Goal: Information Seeking & Learning: Check status

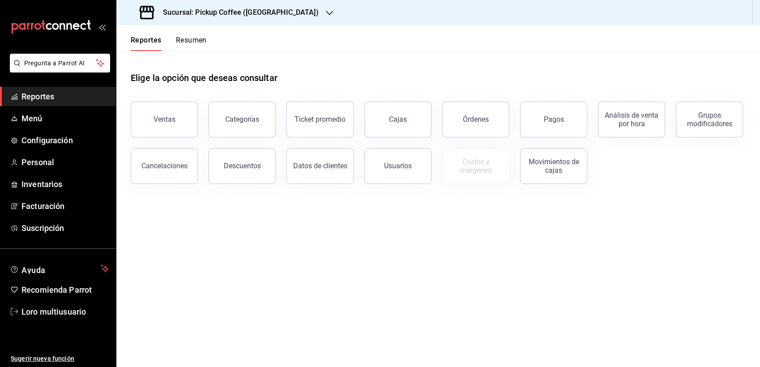
click at [279, 7] on h3 "Sucursal: Pickup Coffee (Monterrey)" at bounding box center [237, 12] width 163 height 11
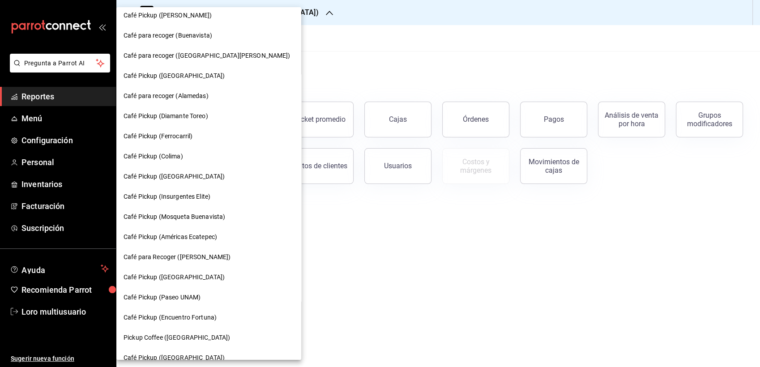
scroll to position [419, 0]
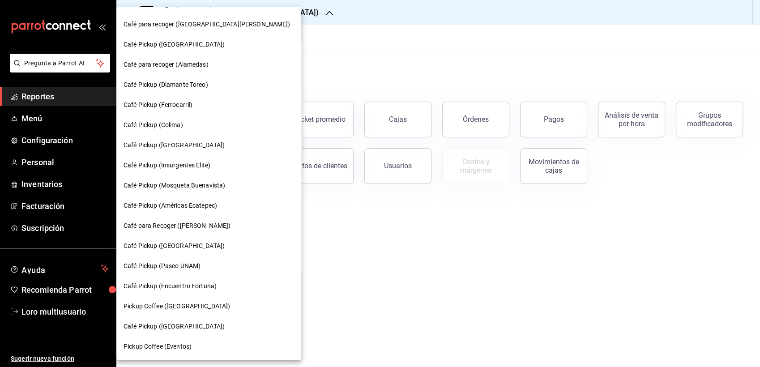
click at [204, 270] on div "Café Pickup (Paseo UNAM)" at bounding box center [208, 266] width 185 height 20
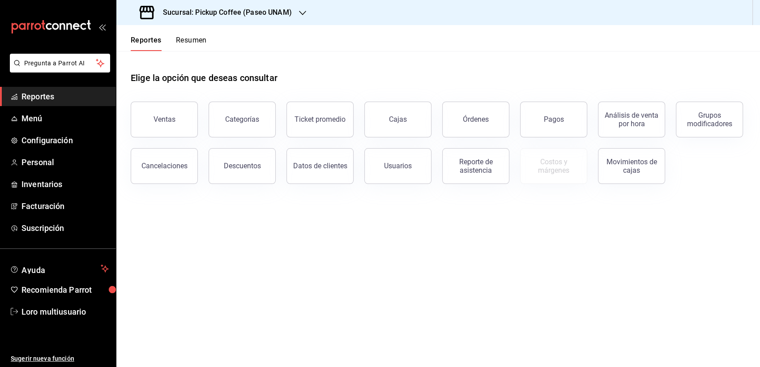
click at [180, 40] on button "Resumen" at bounding box center [191, 43] width 31 height 15
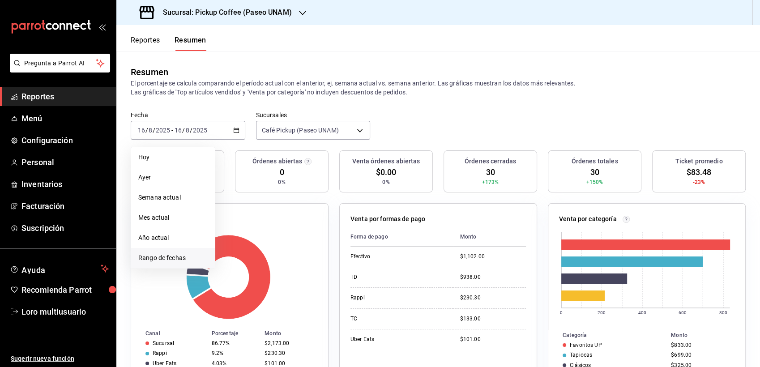
click at [174, 255] on span "Rango de fechas" at bounding box center [172, 257] width 69 height 9
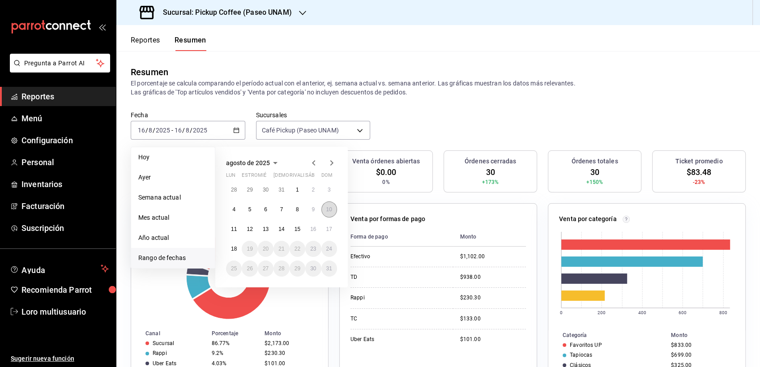
click at [331, 205] on button "10" at bounding box center [329, 209] width 16 height 16
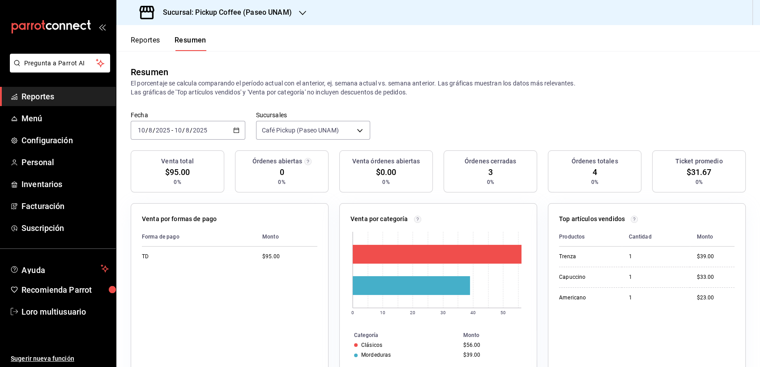
click at [197, 132] on input "2025" at bounding box center [200, 130] width 15 height 7
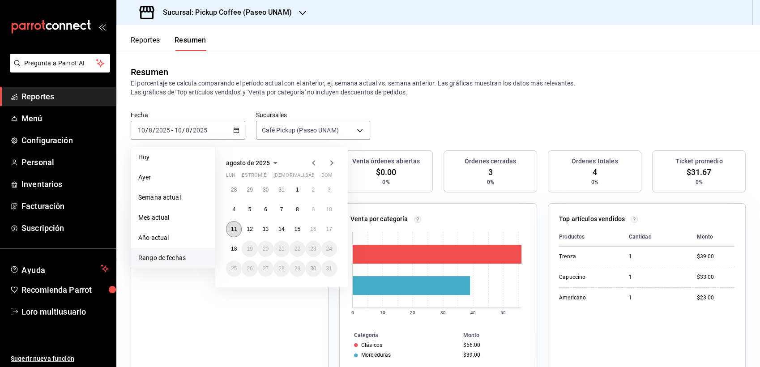
click at [229, 223] on button "11" at bounding box center [234, 229] width 16 height 16
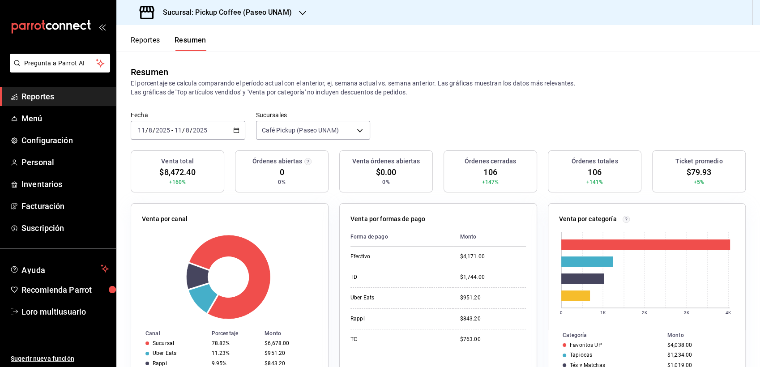
click at [248, 16] on h3 "Sucursal: Pickup Coffee (Paseo UNAM)" at bounding box center [224, 12] width 136 height 11
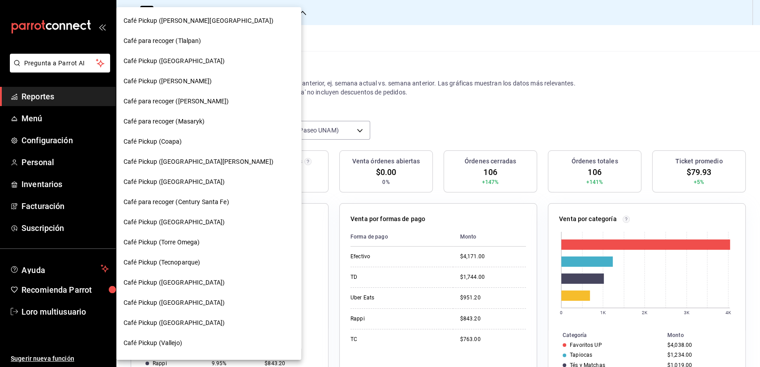
click at [355, 91] on div at bounding box center [380, 183] width 760 height 367
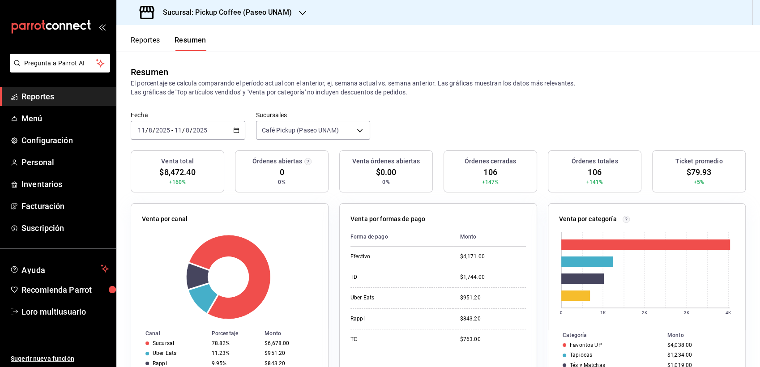
click at [223, 124] on div "[DATE] [DATE] - [DATE] [DATE]" at bounding box center [188, 130] width 115 height 19
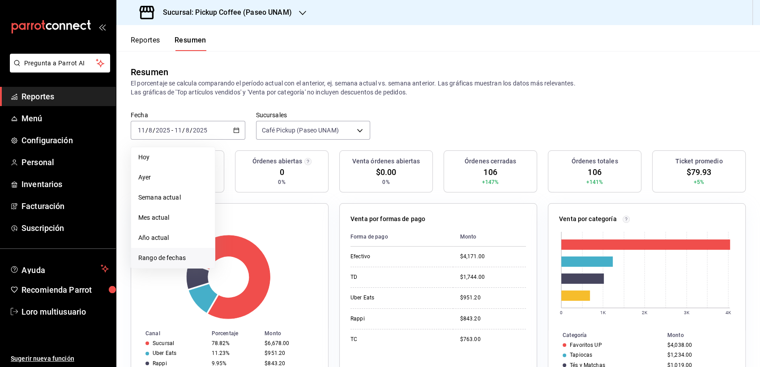
click at [172, 256] on span "Rango de fechas" at bounding box center [172, 257] width 69 height 9
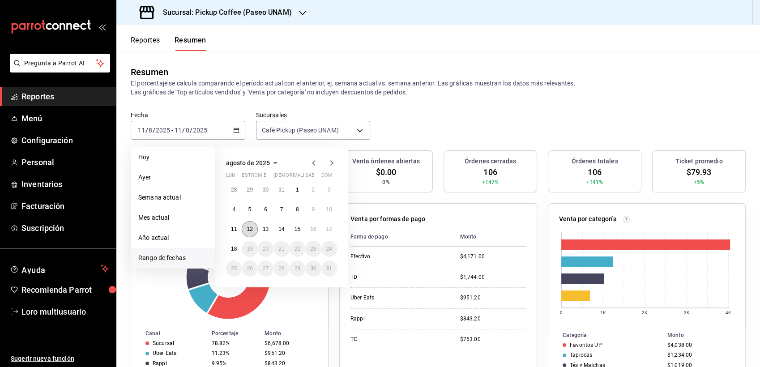
click at [247, 234] on button "12" at bounding box center [250, 229] width 16 height 16
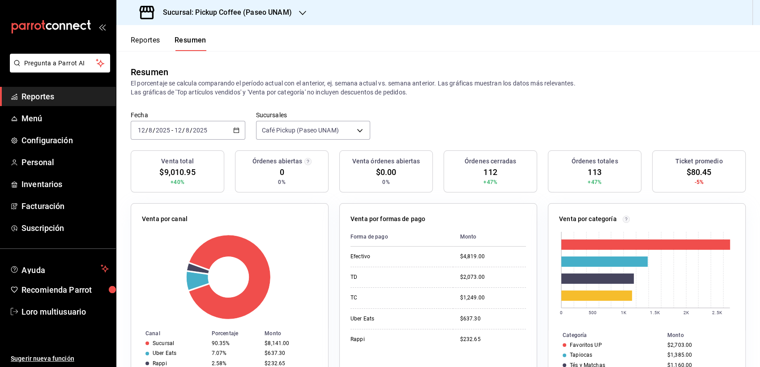
click at [192, 125] on div "[DATE] [DATE] - [DATE] [DATE]" at bounding box center [188, 130] width 115 height 19
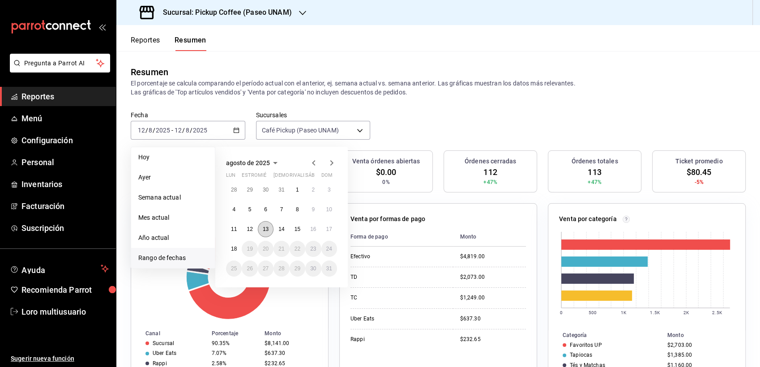
click at [265, 224] on button "13" at bounding box center [266, 229] width 16 height 16
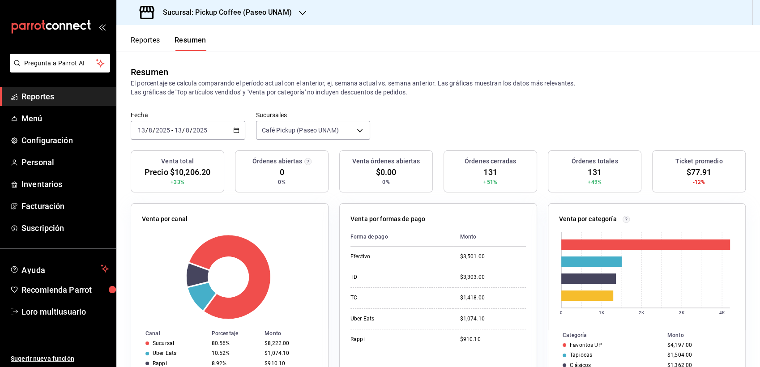
click at [206, 134] on input "2025" at bounding box center [200, 130] width 15 height 7
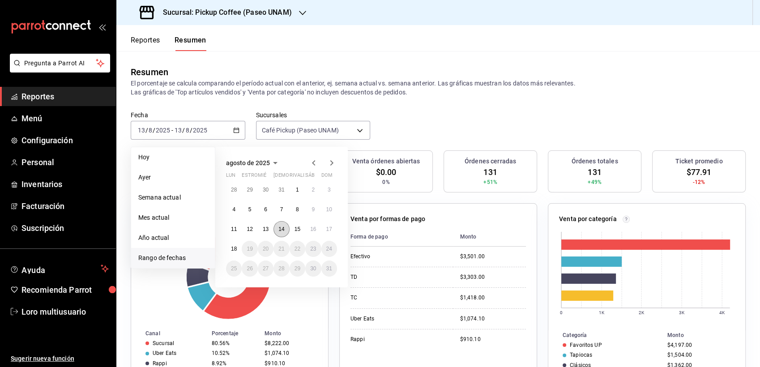
click at [282, 233] on button "14" at bounding box center [282, 229] width 16 height 16
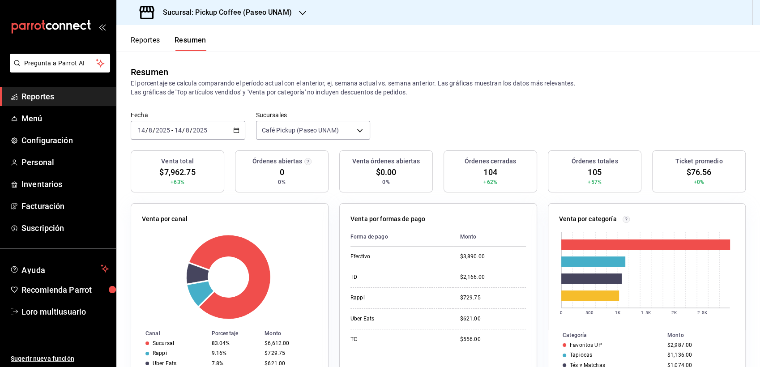
click at [199, 132] on input "2025" at bounding box center [200, 130] width 15 height 7
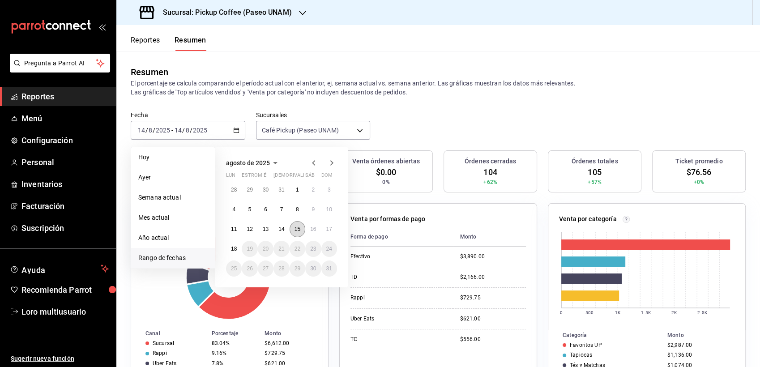
click at [300, 230] on button "15" at bounding box center [298, 229] width 16 height 16
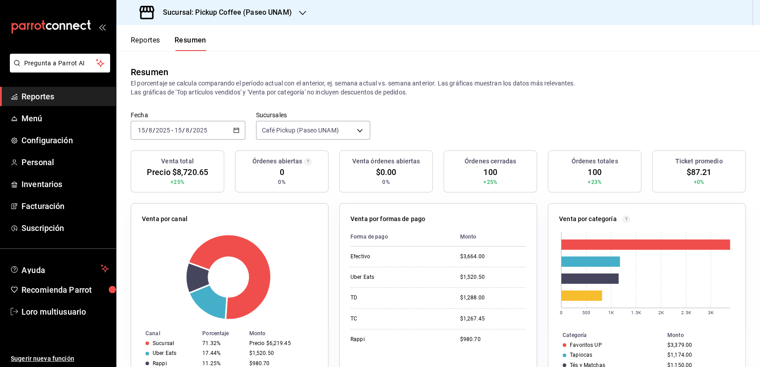
click at [168, 127] on input "2025" at bounding box center [162, 130] width 15 height 7
click at [167, 133] on input "2025" at bounding box center [162, 130] width 15 height 7
click at [189, 134] on div "2025-08-15 15 / 8 / 2025 - 2025-08-15 15 / 8 / 2025" at bounding box center [188, 130] width 115 height 19
click at [221, 133] on div "2025-08-15 15 / 8 / 2025 - 2025-08-15 15 / 8 / 2025" at bounding box center [188, 130] width 115 height 19
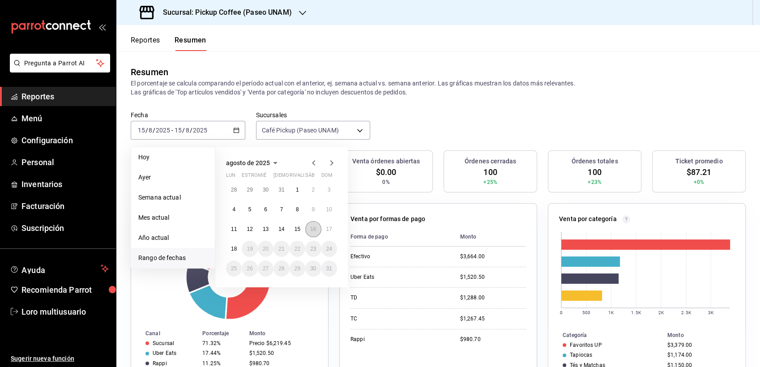
click at [319, 230] on button "16" at bounding box center [313, 229] width 16 height 16
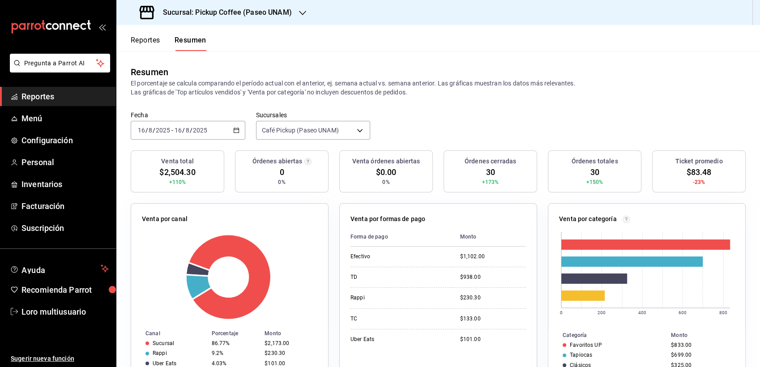
click at [233, 8] on h3 "Sucursal: Pickup Coffee (Paseo UNAM)" at bounding box center [224, 12] width 136 height 11
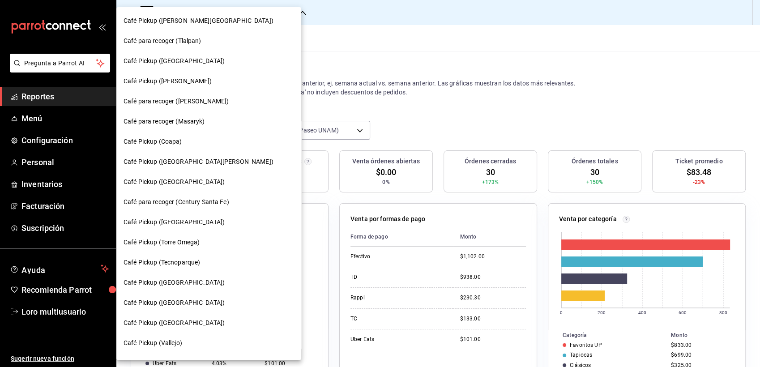
click at [259, 74] on div "Café Pickup (Quintana Roo) Café para recoger (Tlalpan) Café Pickup (Santa Fe) C…" at bounding box center [208, 183] width 185 height 353
click at [193, 94] on div "Café para recoger ([PERSON_NAME])" at bounding box center [208, 101] width 185 height 20
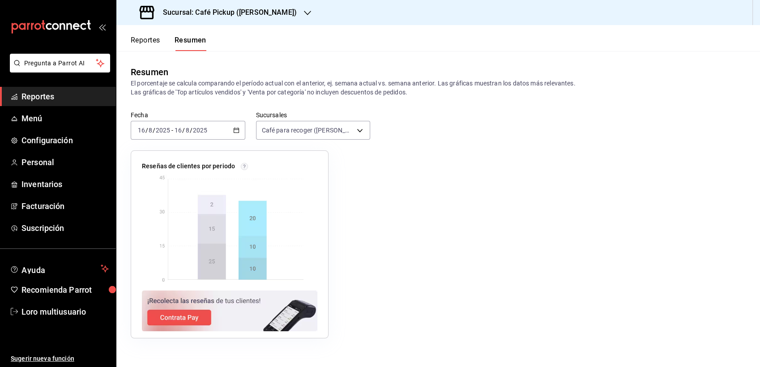
click at [193, 136] on div "2025-08-16 16 / 8 / 2025 - 2025-08-16 16 / 8 / 2025" at bounding box center [188, 130] width 115 height 19
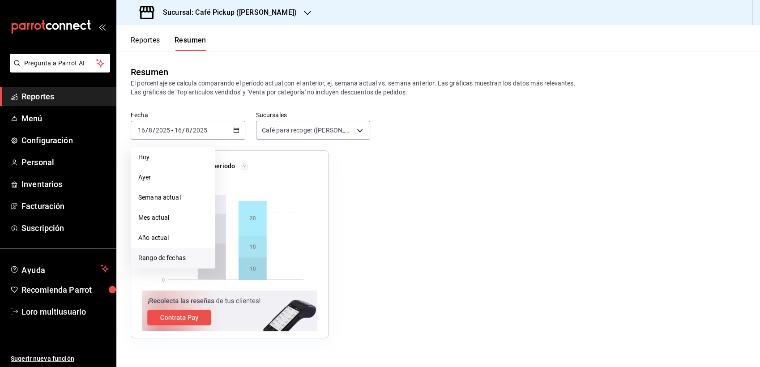
click at [175, 258] on span "Rango de fechas" at bounding box center [172, 257] width 69 height 9
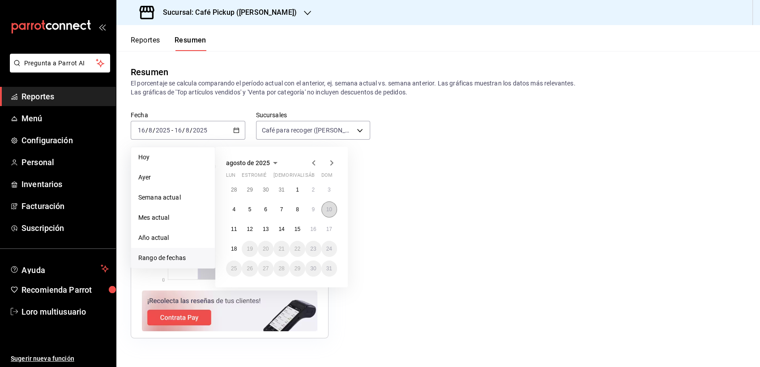
click at [326, 210] on abbr "10" at bounding box center [329, 209] width 6 height 6
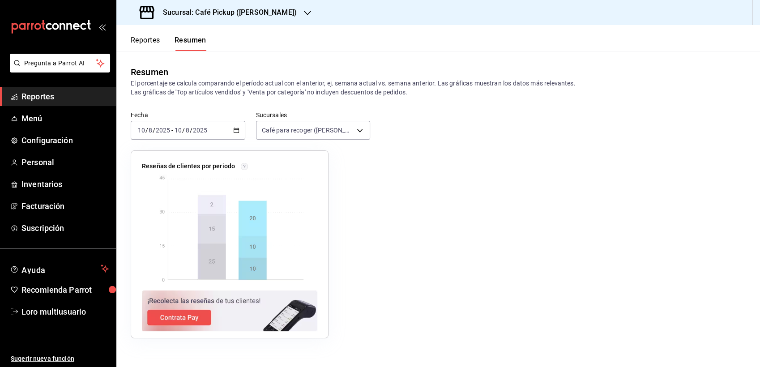
click at [199, 137] on div "2025-08-10 10 / 8 / 2025 - 2025-08-10 10 / 8 / 2025" at bounding box center [188, 130] width 115 height 19
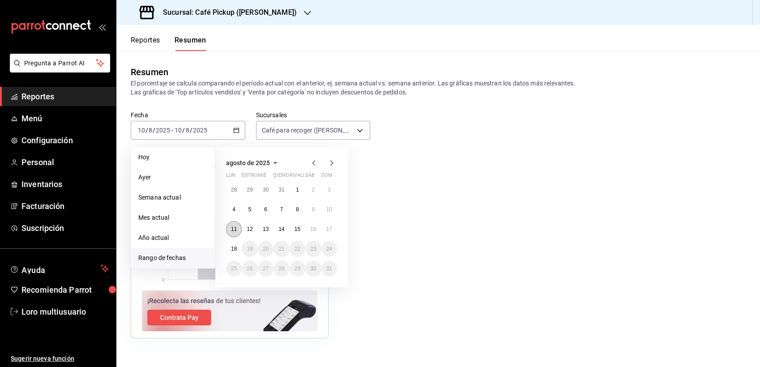
click at [229, 235] on button "11" at bounding box center [234, 229] width 16 height 16
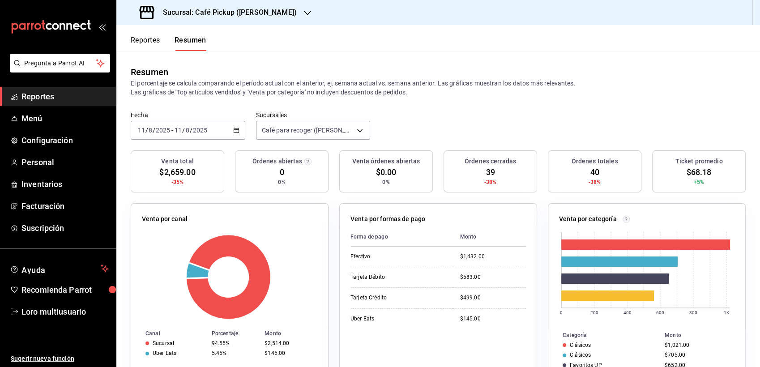
click at [212, 135] on div "2025-08-11 11 / 8 / 2025 - 2025-08-11 11 / 8 / 2025" at bounding box center [188, 130] width 115 height 19
click at [217, 134] on div "2025-08-11 11 / 8 / 2025 - 2025-08-11 11 / 8 / 2025" at bounding box center [188, 130] width 115 height 19
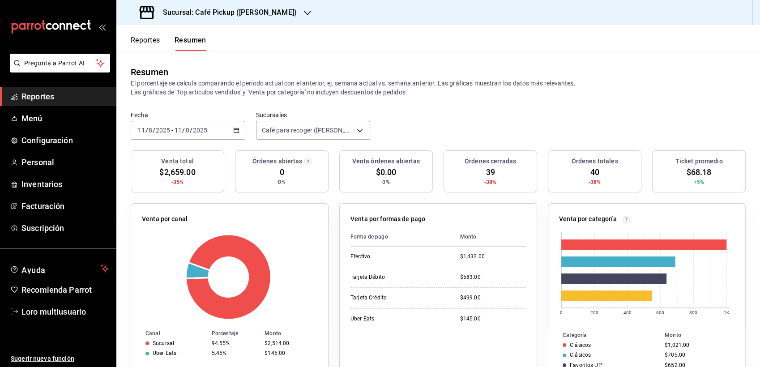
click at [194, 129] on input "2025" at bounding box center [200, 130] width 15 height 7
click at [192, 137] on div "[DATE] [DATE] - [DATE] [DATE]" at bounding box center [188, 130] width 115 height 19
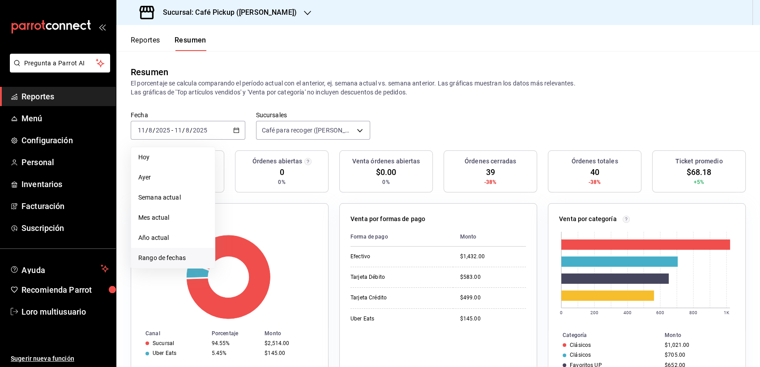
click at [156, 258] on span "Rango de fechas" at bounding box center [172, 257] width 69 height 9
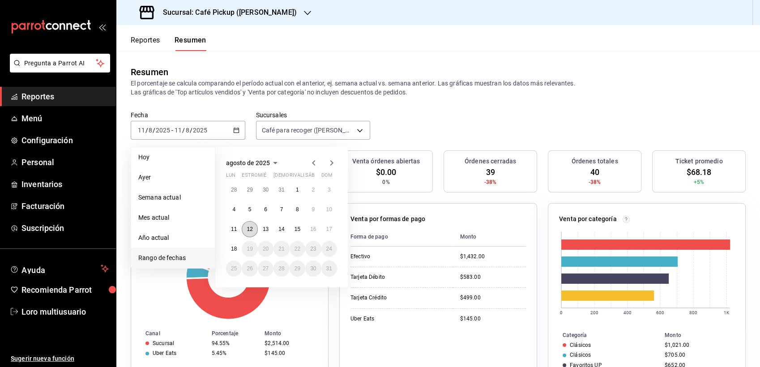
click at [248, 231] on abbr "12" at bounding box center [250, 229] width 6 height 6
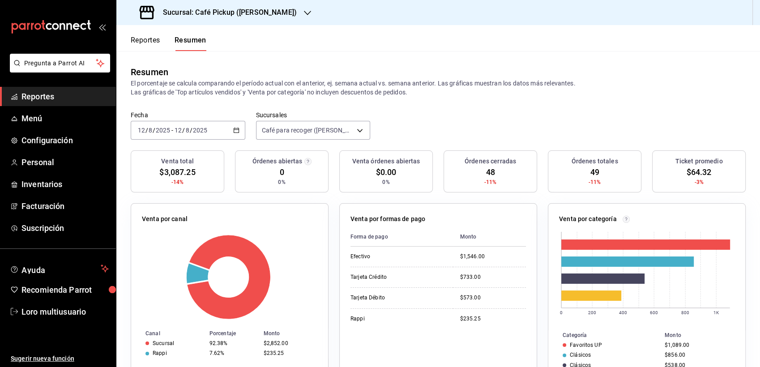
click at [183, 133] on span "/" at bounding box center [183, 130] width 3 height 7
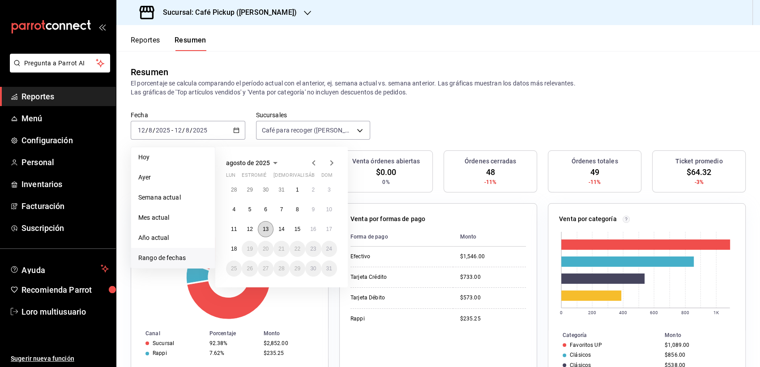
click at [269, 227] on button "13" at bounding box center [266, 229] width 16 height 16
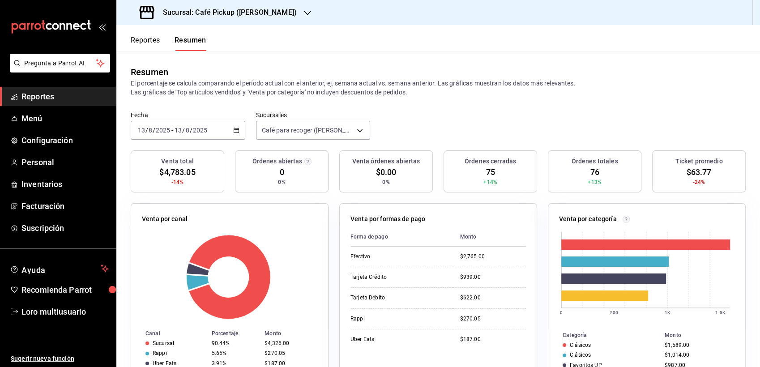
click at [216, 133] on div "2025-08-13 13 / 8 / 2025 - 2025-08-13 13 / 8 / 2025" at bounding box center [188, 130] width 115 height 19
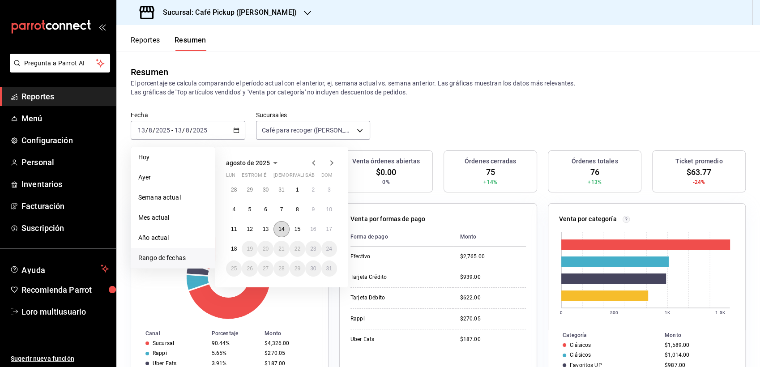
click at [281, 230] on abbr "14" at bounding box center [281, 229] width 6 height 6
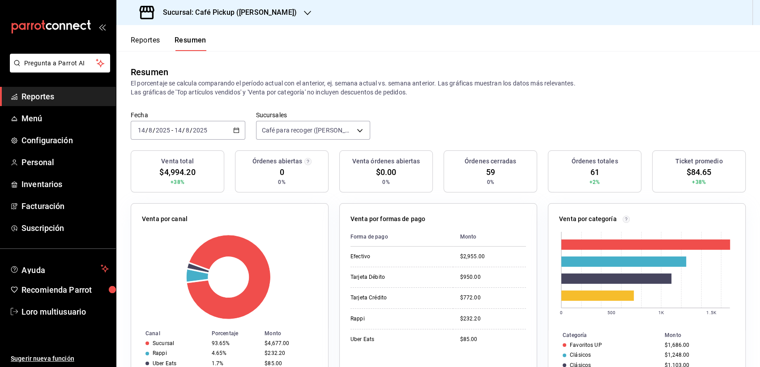
click at [216, 128] on div "[DATE] [DATE] - [DATE] [DATE]" at bounding box center [188, 130] width 115 height 19
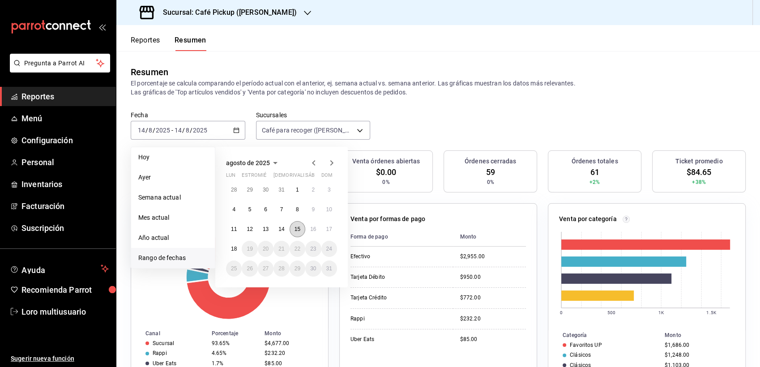
click at [295, 229] on abbr "15" at bounding box center [298, 229] width 6 height 6
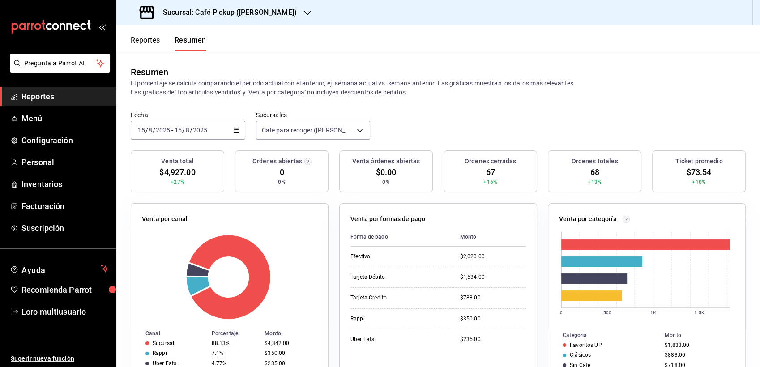
click at [193, 131] on input "2025" at bounding box center [200, 130] width 15 height 7
click at [193, 134] on div "2025-08-15 15 / 8 / 2025 - 2025-08-15 15 / 8 / 2025" at bounding box center [188, 130] width 115 height 19
click at [224, 128] on div "[DATE] [DATE] - [DATE] [DATE]" at bounding box center [188, 130] width 115 height 19
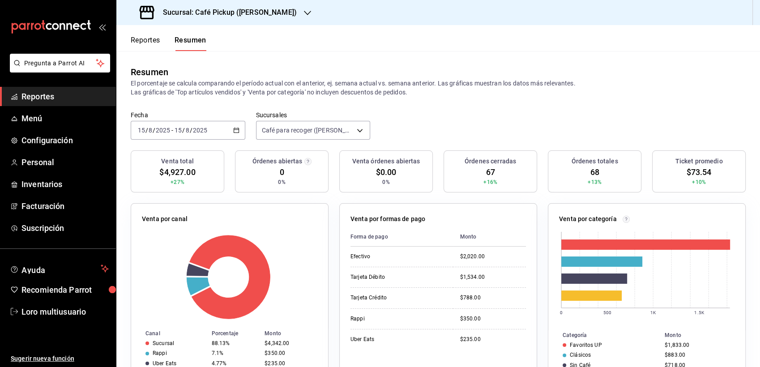
click at [224, 128] on div "[DATE] [DATE] - [DATE] [DATE]" at bounding box center [188, 130] width 115 height 19
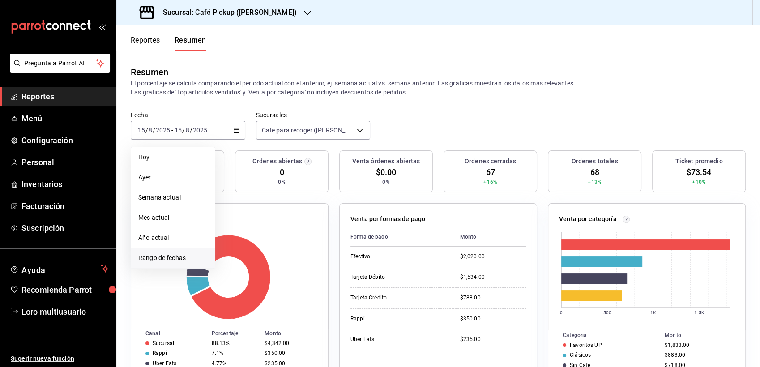
click at [172, 260] on span "Rango de fechas" at bounding box center [172, 257] width 69 height 9
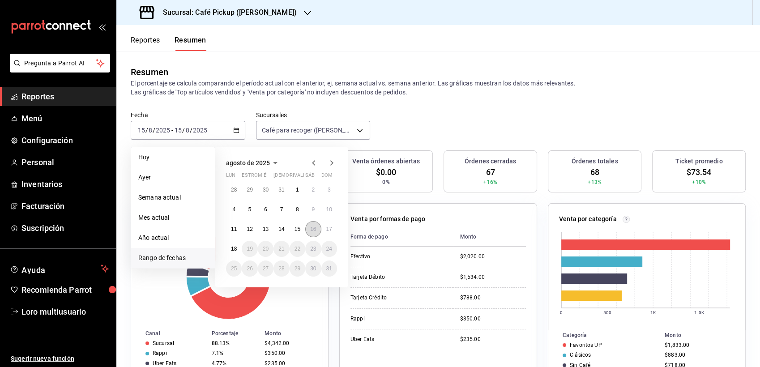
click at [315, 226] on abbr "16" at bounding box center [313, 229] width 6 height 6
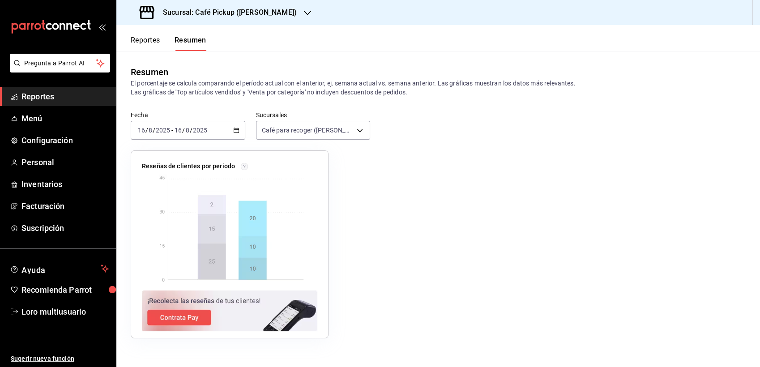
click at [213, 132] on div "2025-08-16 16 / 8 / 2025 - 2025-08-16 16 / 8 / 2025" at bounding box center [188, 130] width 115 height 19
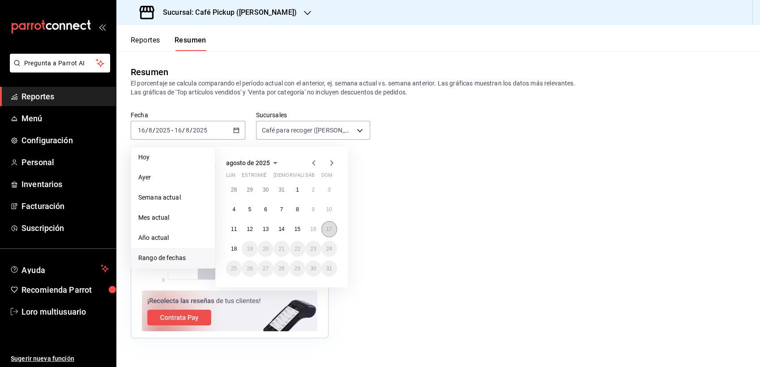
click at [326, 228] on abbr "17" at bounding box center [329, 229] width 6 height 6
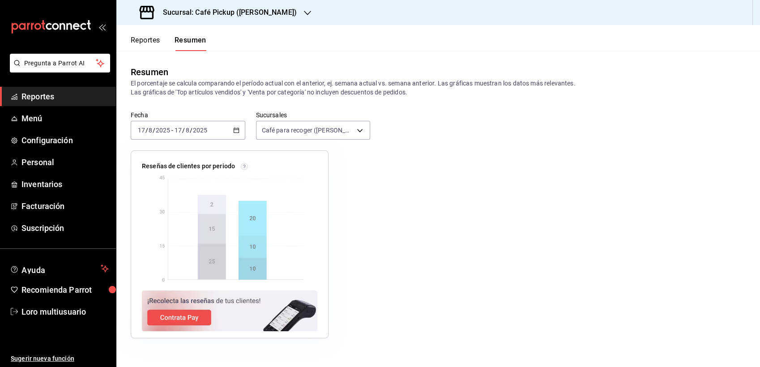
click at [227, 6] on div "Sucursal: Café Pickup (Dr. Andrade)" at bounding box center [219, 12] width 191 height 25
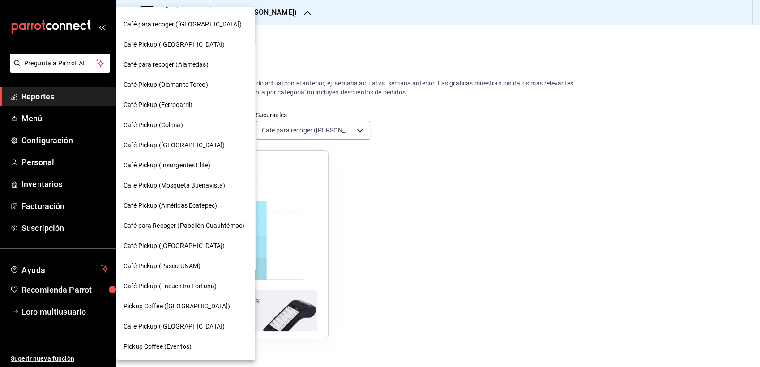
scroll to position [404, 0]
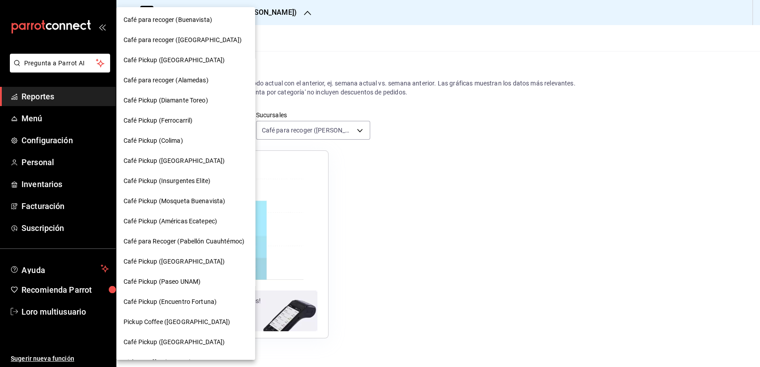
click at [214, 181] on div "Café Pickup (Insurgentes Elite)" at bounding box center [186, 180] width 124 height 9
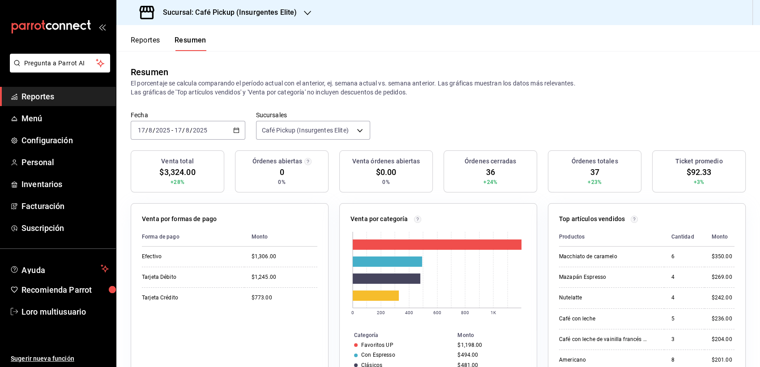
click at [170, 125] on div "2025-08-17 17 / 8 / 2025 - 2025-08-17 17 / 8 / 2025" at bounding box center [188, 130] width 115 height 19
click at [174, 258] on span "Rango de fechas" at bounding box center [172, 257] width 69 height 9
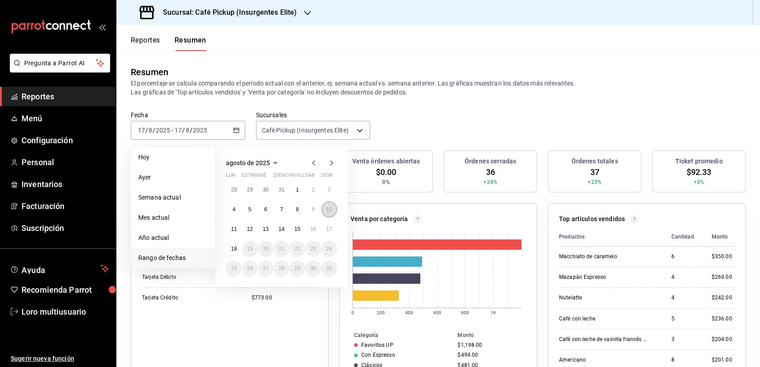
click at [330, 207] on abbr "10" at bounding box center [329, 209] width 6 height 6
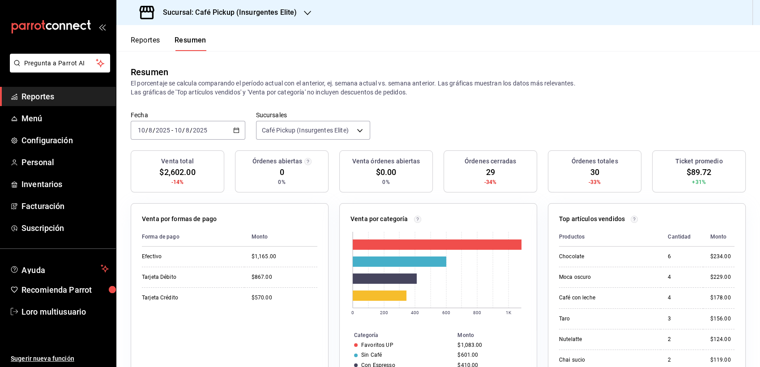
click at [209, 133] on div "2025-08-10 10 / 8 / 2025 - 2025-08-10 10 / 8 / 2025" at bounding box center [188, 130] width 115 height 19
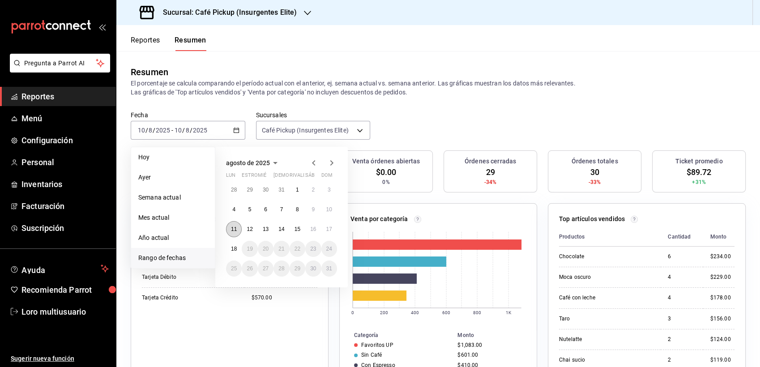
click at [233, 234] on button "11" at bounding box center [234, 229] width 16 height 16
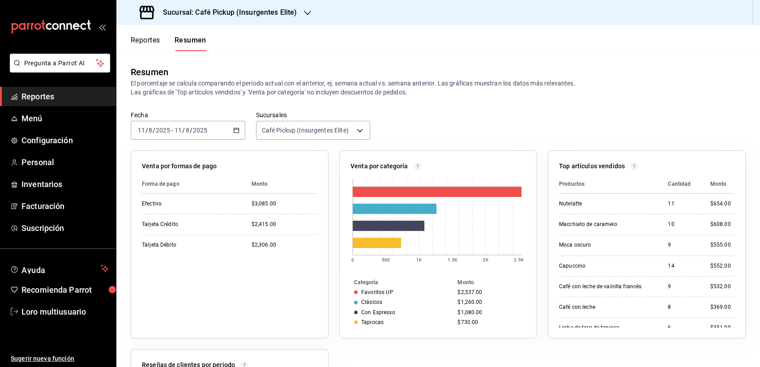
click at [199, 130] on input "2025" at bounding box center [200, 130] width 15 height 7
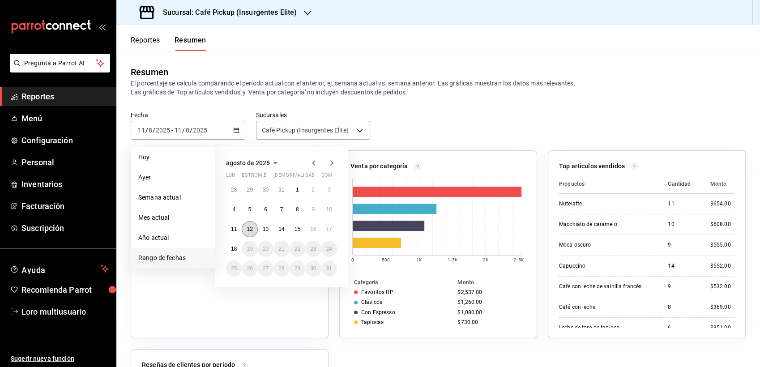
click at [252, 227] on abbr "12" at bounding box center [250, 229] width 6 height 6
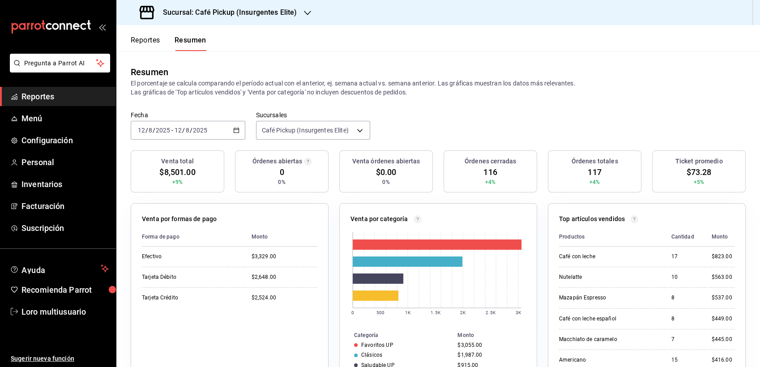
click at [192, 118] on div "Fecha 2025-08-12 12 / 8 / 2025 - 2025-08-12 12 / 8 / 2025" at bounding box center [188, 125] width 115 height 29
click at [193, 127] on input "2025" at bounding box center [200, 130] width 15 height 7
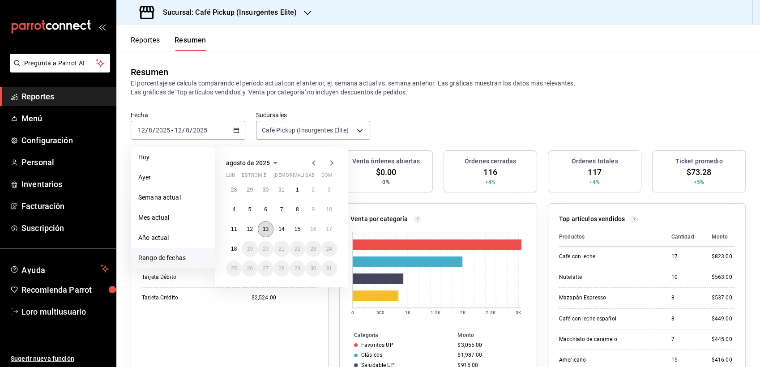
click at [261, 230] on button "13" at bounding box center [266, 229] width 16 height 16
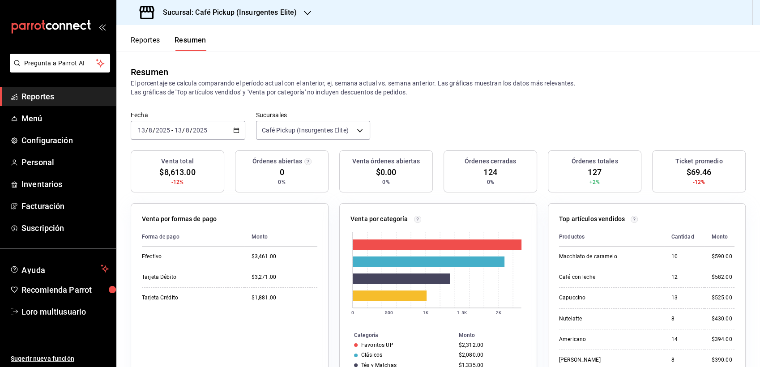
click at [214, 127] on div "[DATE] [DATE] - [DATE] [DATE]" at bounding box center [188, 130] width 115 height 19
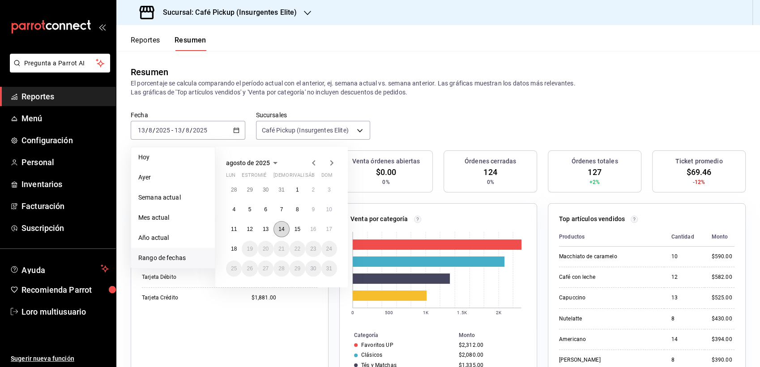
click at [285, 231] on button "14" at bounding box center [282, 229] width 16 height 16
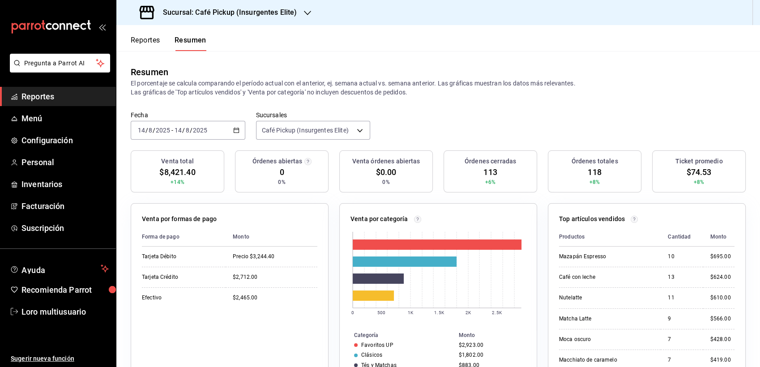
click at [222, 138] on div "2025-08-14 14 / 8 / 2025 - 2025-08-14 14 / 8 / 2025" at bounding box center [188, 130] width 115 height 19
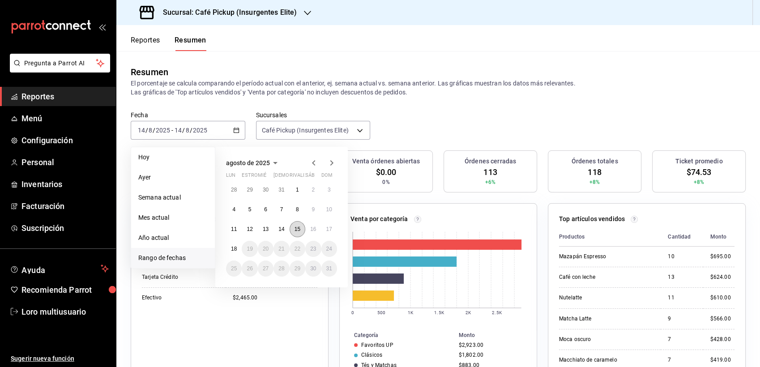
click at [301, 223] on button "15" at bounding box center [298, 229] width 16 height 16
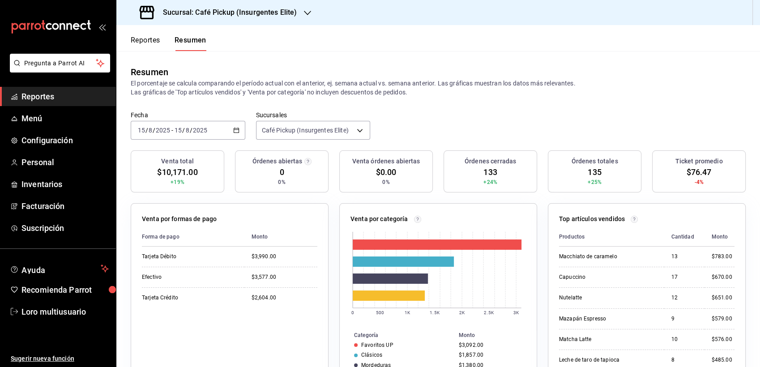
click at [199, 135] on div "2025-08-15 15 / 8 / 2025 - 2025-08-15 15 / 8 / 2025" at bounding box center [188, 130] width 115 height 19
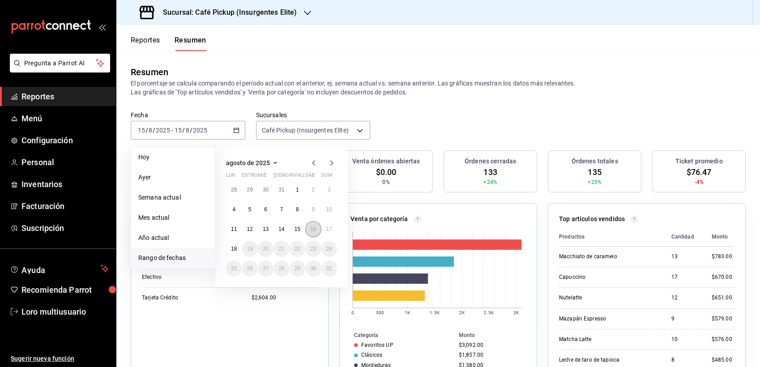
click at [315, 228] on abbr "16" at bounding box center [313, 229] width 6 height 6
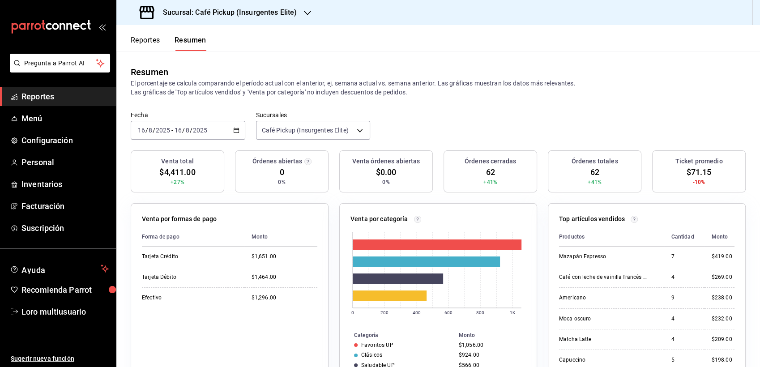
click at [210, 22] on div "Sucursal: Café Pickup (Insurgentes Elite)" at bounding box center [219, 12] width 191 height 25
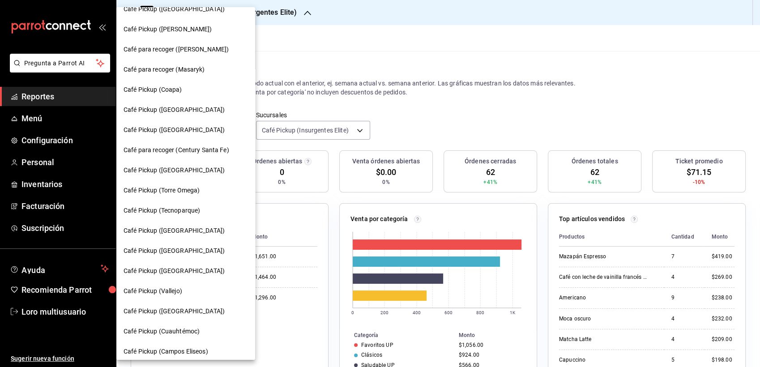
scroll to position [54, 0]
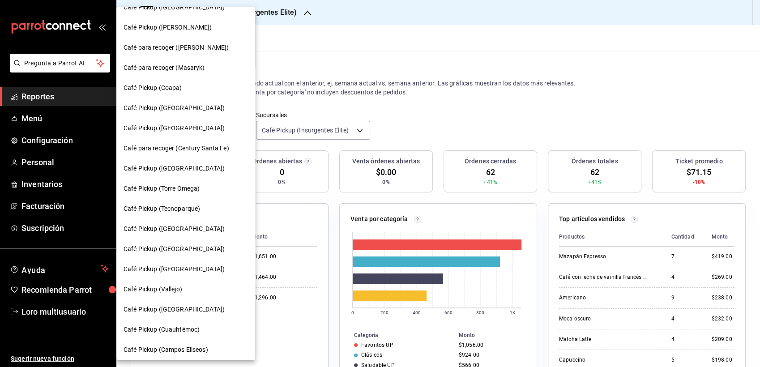
click at [157, 152] on span "Café para recoger (Century Santa Fe)" at bounding box center [177, 148] width 106 height 9
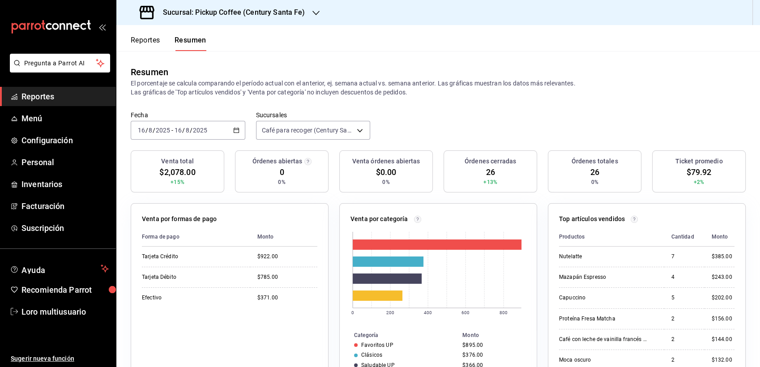
click at [204, 127] on input "2025" at bounding box center [200, 130] width 15 height 7
click at [172, 256] on span "Rango de fechas" at bounding box center [172, 257] width 69 height 9
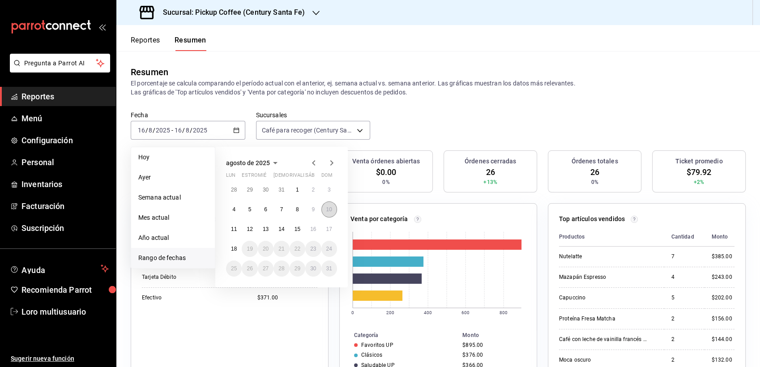
click at [332, 212] on abbr "10" at bounding box center [329, 209] width 6 height 6
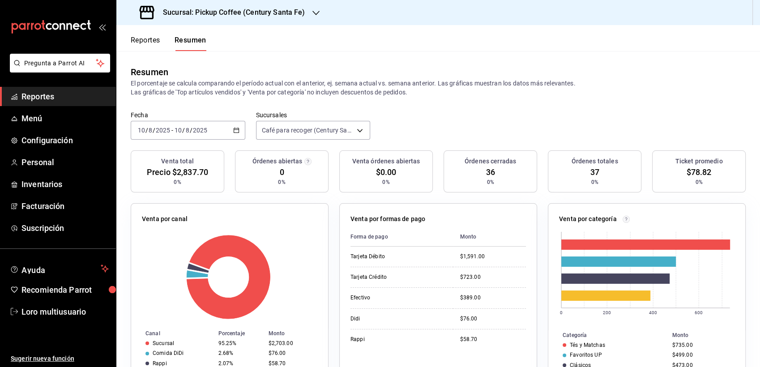
click at [168, 141] on div "Fecha 2025-08-10 10 / 8 / 2025 - 2025-08-10 10 / 8 / 2025 Sucursales Café para …" at bounding box center [438, 130] width 644 height 39
click at [169, 138] on div "2025-08-10 10 / 8 / 2025 - 2025-08-10 10 / 8 / 2025" at bounding box center [188, 130] width 115 height 19
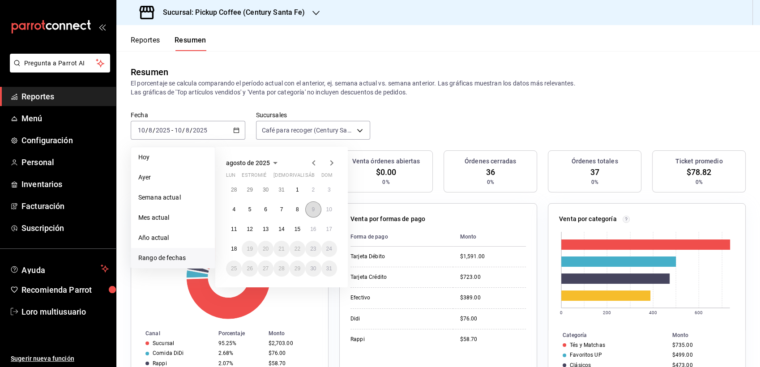
click at [313, 205] on button "9" at bounding box center [313, 209] width 16 height 16
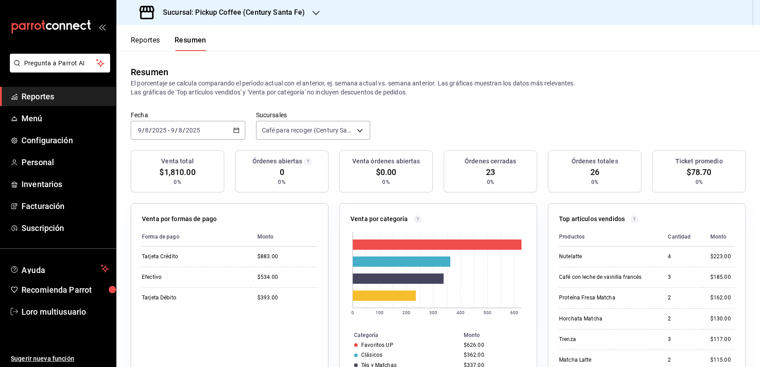
click at [181, 137] on div "2025-08-09 9 / 8 / 2025 - 2025-08-09 9 / 8 / 2025" at bounding box center [188, 130] width 115 height 19
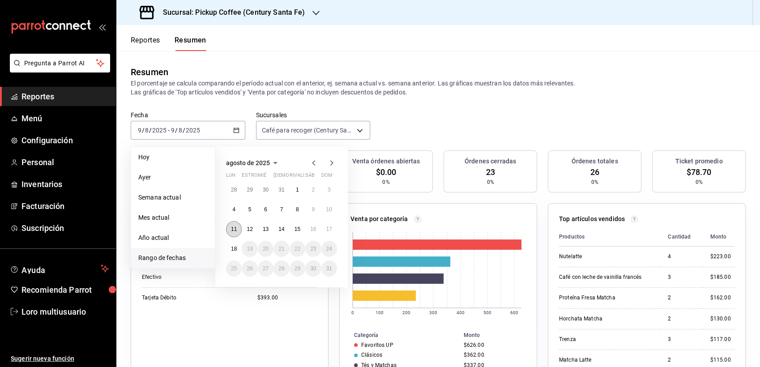
click at [237, 224] on button "11" at bounding box center [234, 229] width 16 height 16
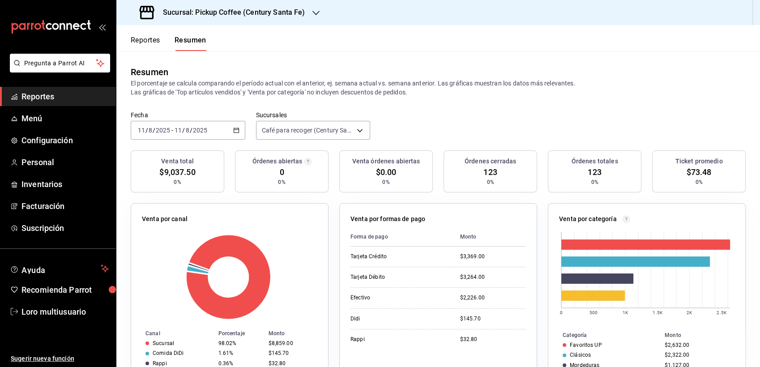
click at [210, 138] on div "2025-08-11 11 / 8 / 2025 - 2025-08-11 11 / 8 / 2025" at bounding box center [188, 130] width 115 height 19
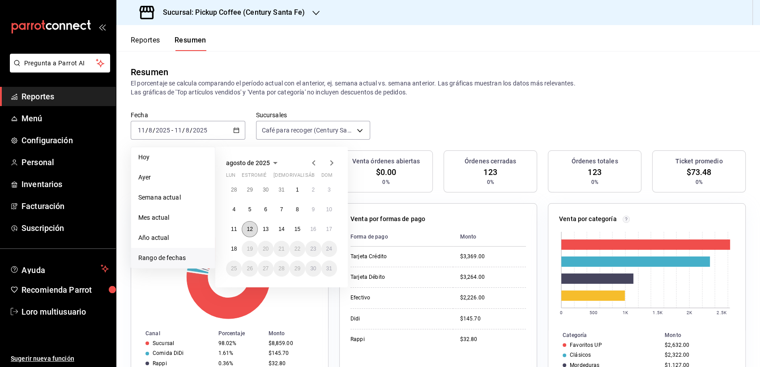
click at [248, 223] on button "12" at bounding box center [250, 229] width 16 height 16
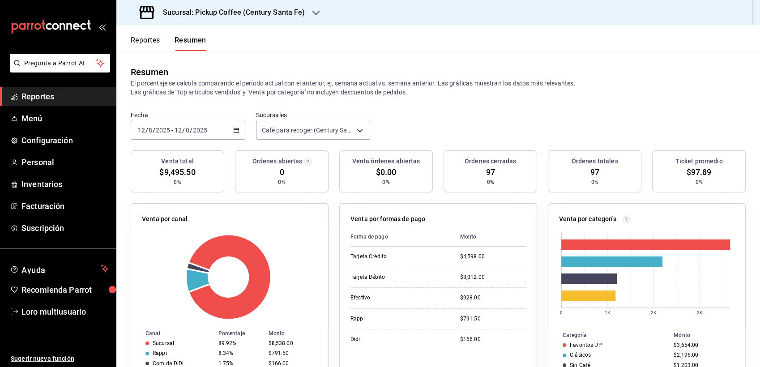
click at [205, 127] on input "2025" at bounding box center [200, 130] width 15 height 7
click at [209, 133] on div "2025-08-12 12 / 8 / 2025 - 2025-08-12 12 / 8 / 2025" at bounding box center [188, 130] width 115 height 19
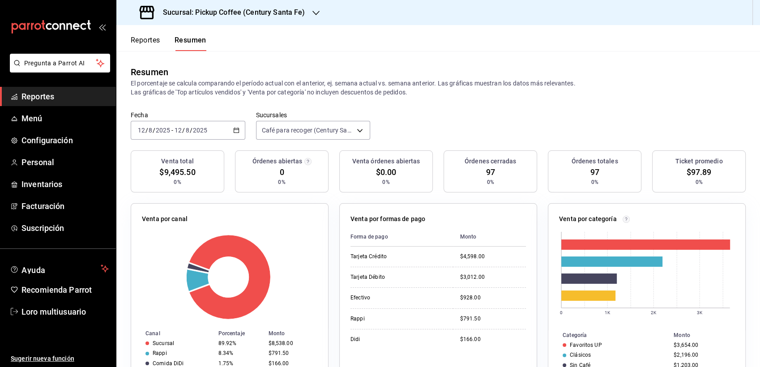
click at [184, 128] on span "/" at bounding box center [183, 130] width 3 height 7
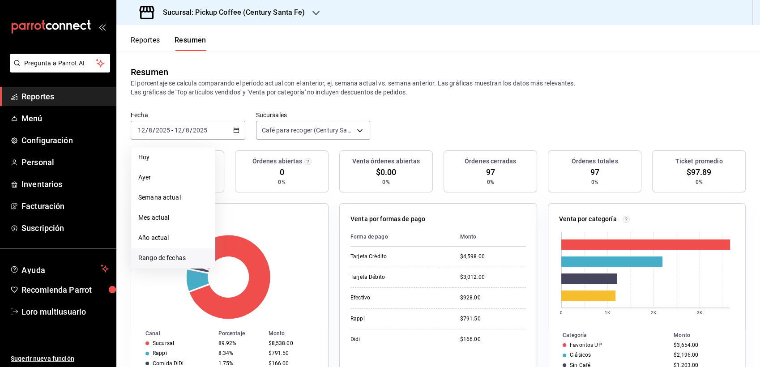
click at [168, 263] on li "Rango de fechas" at bounding box center [173, 258] width 84 height 20
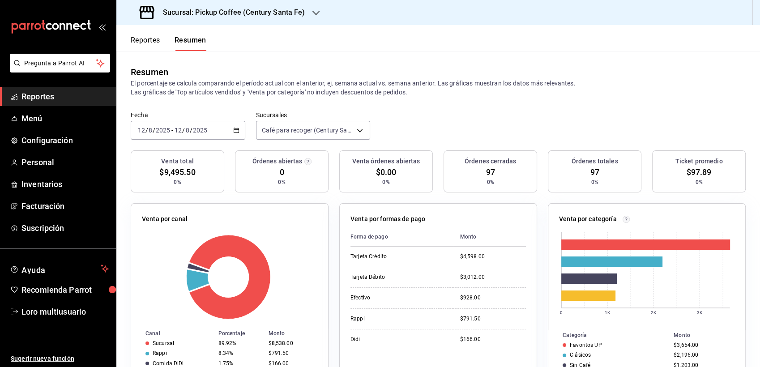
click at [188, 129] on input "8" at bounding box center [187, 130] width 4 height 7
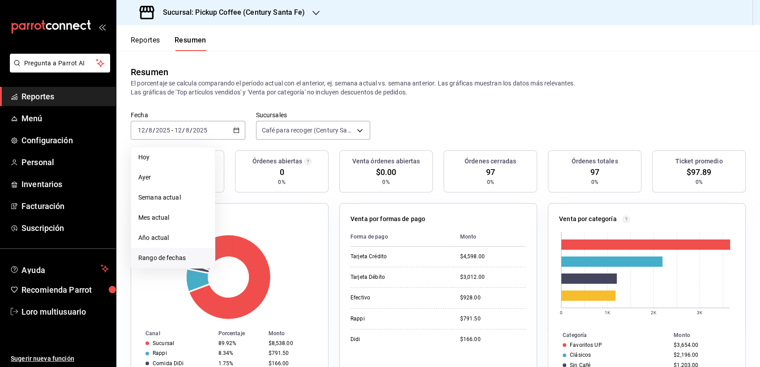
click at [171, 252] on li "Rango de fechas" at bounding box center [173, 258] width 84 height 20
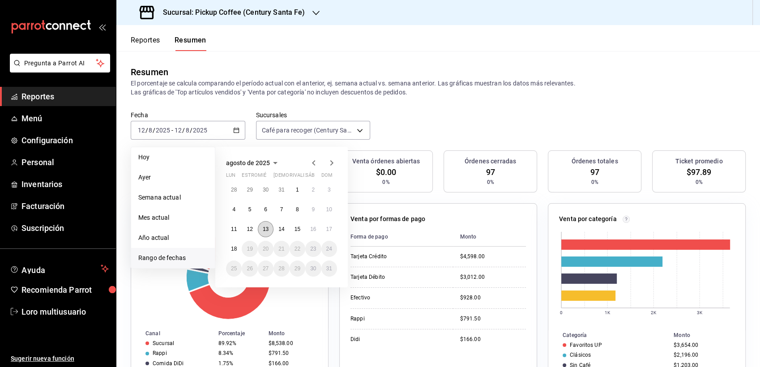
click at [260, 226] on button "13" at bounding box center [266, 229] width 16 height 16
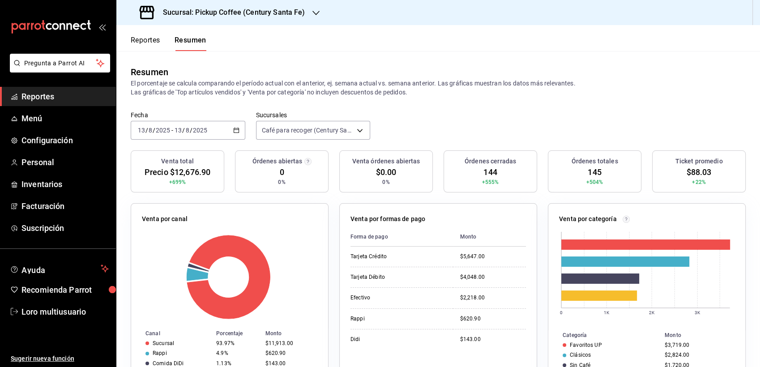
click at [172, 128] on span "-" at bounding box center [172, 130] width 2 height 7
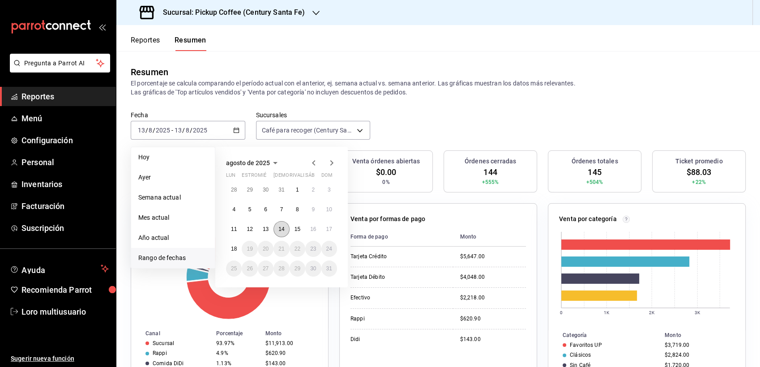
click at [283, 222] on button "14" at bounding box center [282, 229] width 16 height 16
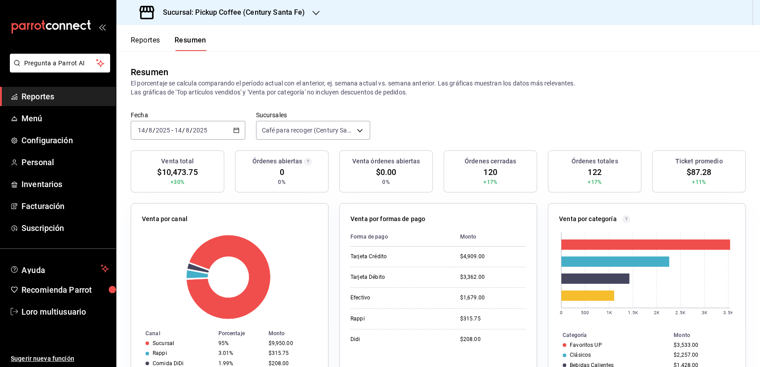
click at [206, 138] on div "[DATE] [DATE] - [DATE] [DATE]" at bounding box center [188, 130] width 115 height 19
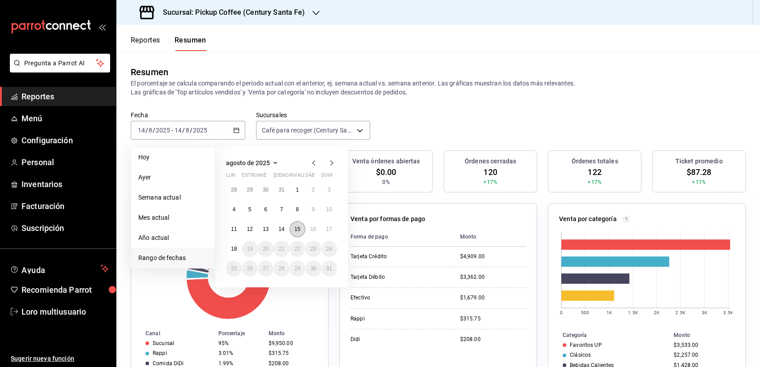
click at [296, 226] on abbr "15" at bounding box center [298, 229] width 6 height 6
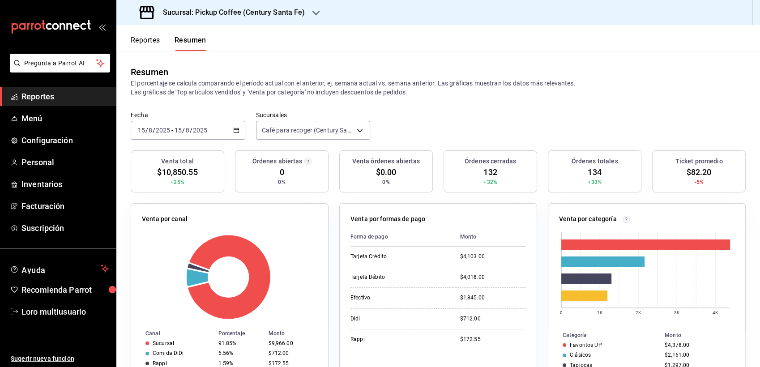
click at [167, 131] on input "2025" at bounding box center [162, 130] width 15 height 7
click at [183, 133] on span "/" at bounding box center [183, 130] width 3 height 7
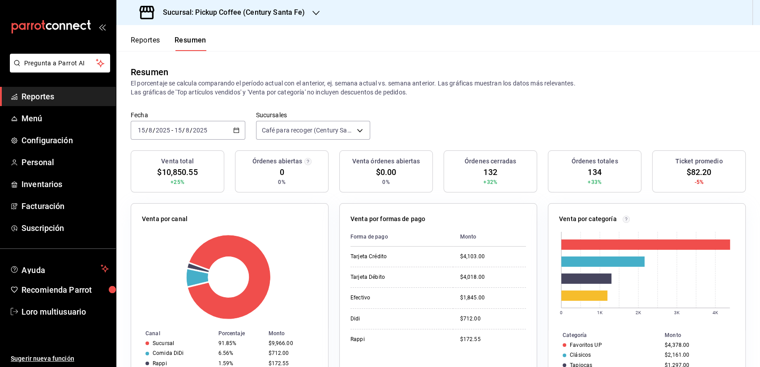
click at [183, 133] on span "/" at bounding box center [183, 130] width 3 height 7
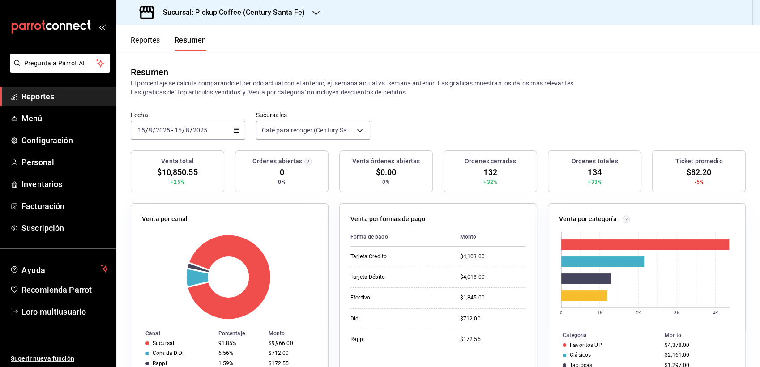
click at [190, 134] on span "/" at bounding box center [191, 130] width 3 height 7
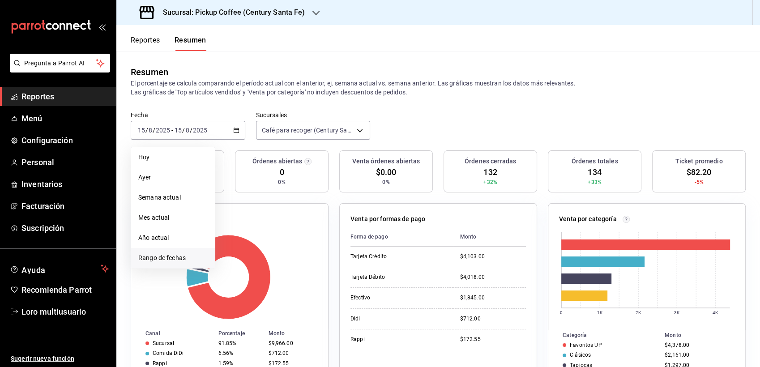
click at [171, 261] on span "Rango de fechas" at bounding box center [172, 257] width 69 height 9
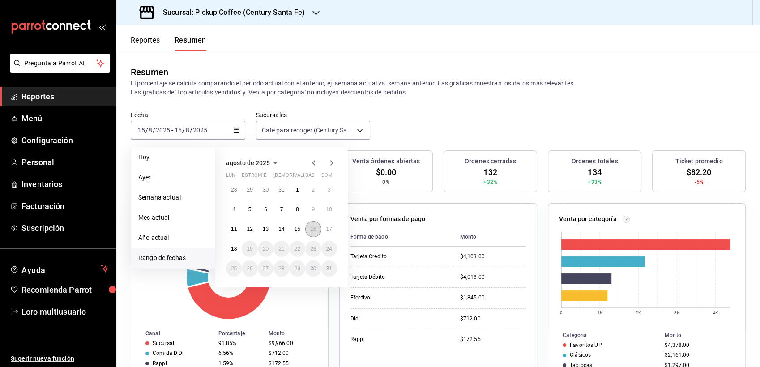
click at [312, 231] on abbr "16" at bounding box center [313, 229] width 6 height 6
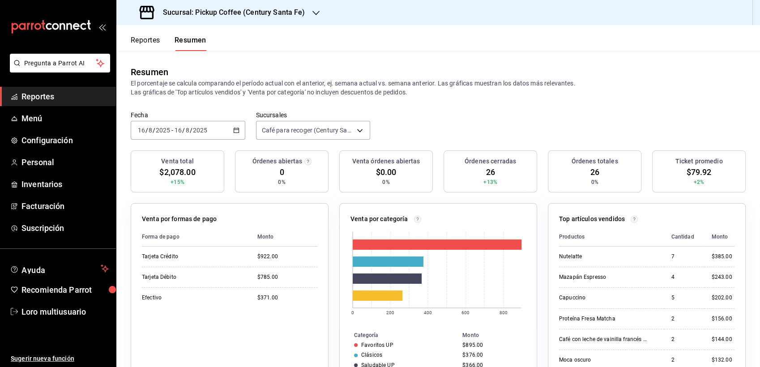
click at [240, 28] on header "Reportes Resumen" at bounding box center [438, 38] width 644 height 26
click at [241, 20] on div "Sucursal: Pickup Coffee (Century Santa Fe)" at bounding box center [224, 12] width 200 height 25
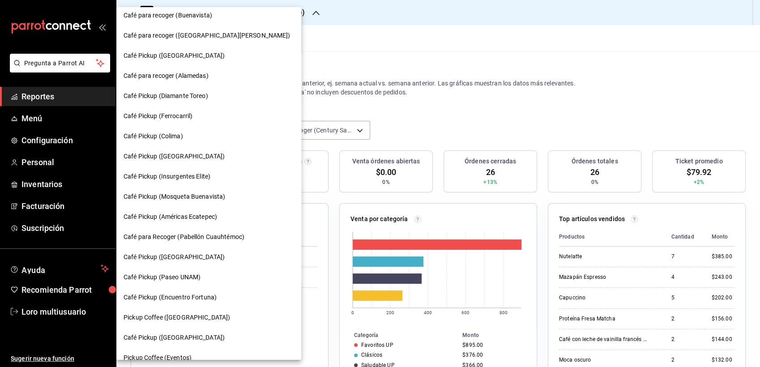
scroll to position [419, 0]
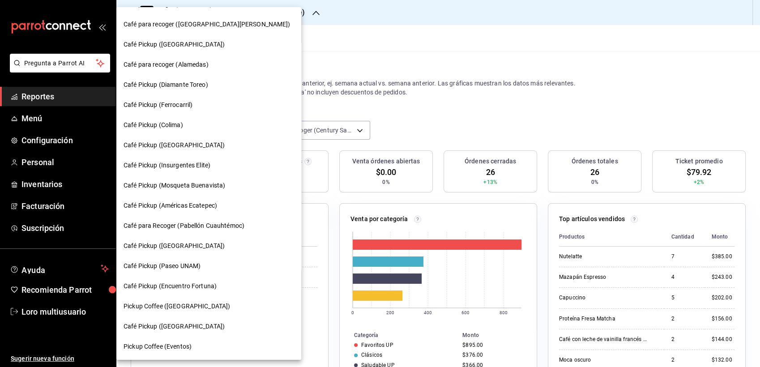
click at [348, 86] on div at bounding box center [380, 183] width 760 height 367
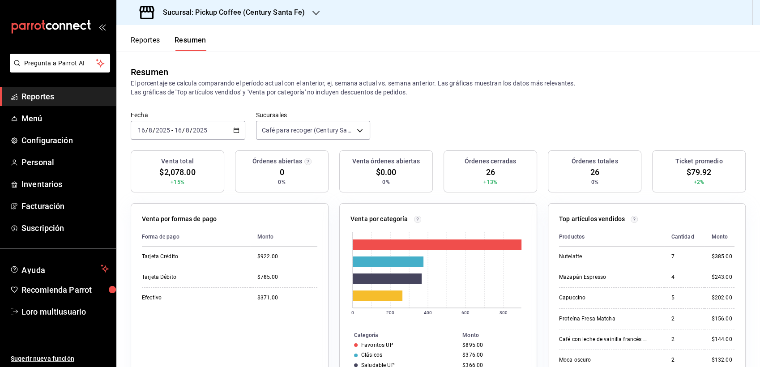
click at [216, 13] on h3 "Sucursal: Pickup Coffee (Century Santa Fe)" at bounding box center [231, 12] width 150 height 11
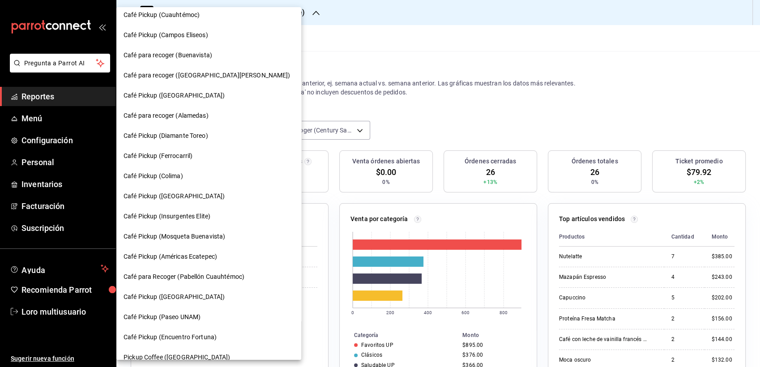
scroll to position [345, 0]
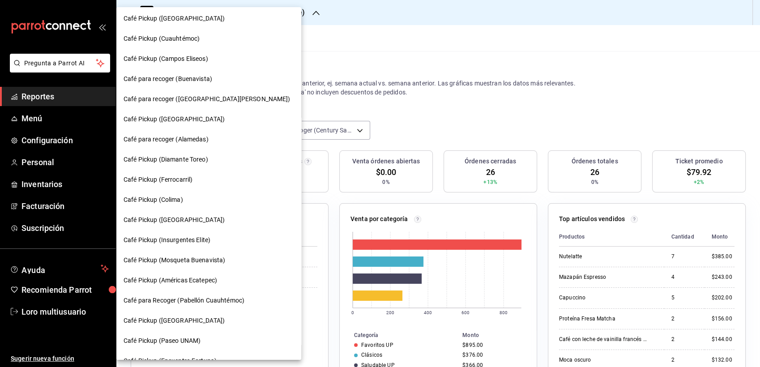
click at [180, 119] on span "Café Pickup ([GEOGRAPHIC_DATA])" at bounding box center [174, 119] width 101 height 9
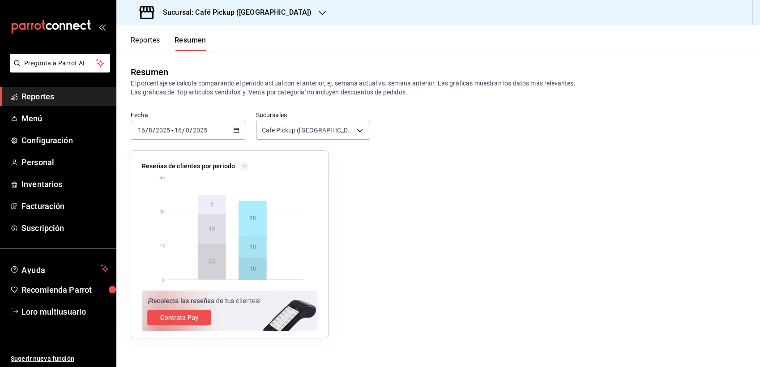
click at [185, 127] on input "8" at bounding box center [187, 130] width 4 height 7
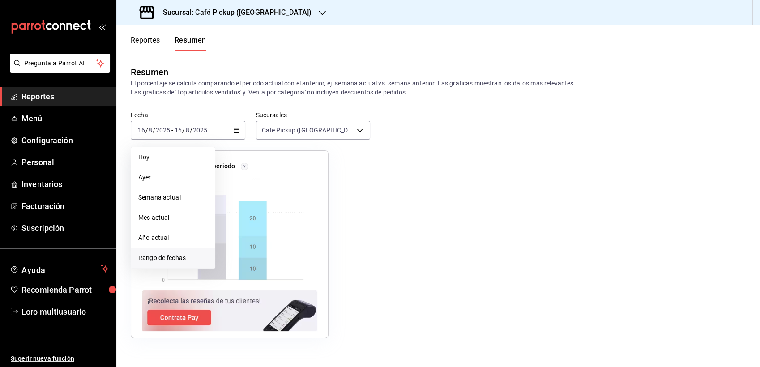
click at [157, 254] on span "Rango de fechas" at bounding box center [172, 257] width 69 height 9
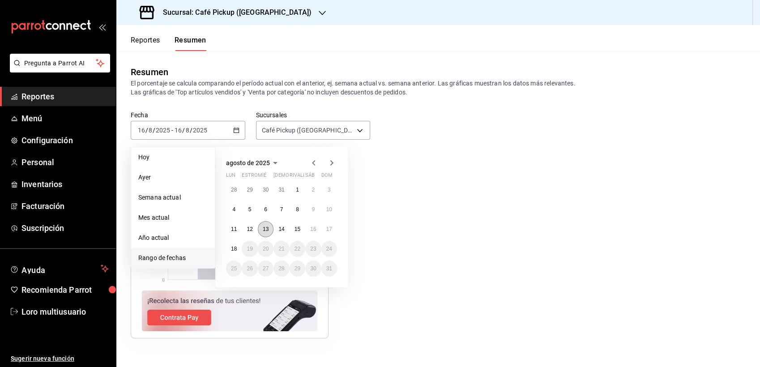
click at [265, 228] on abbr "13" at bounding box center [266, 229] width 6 height 6
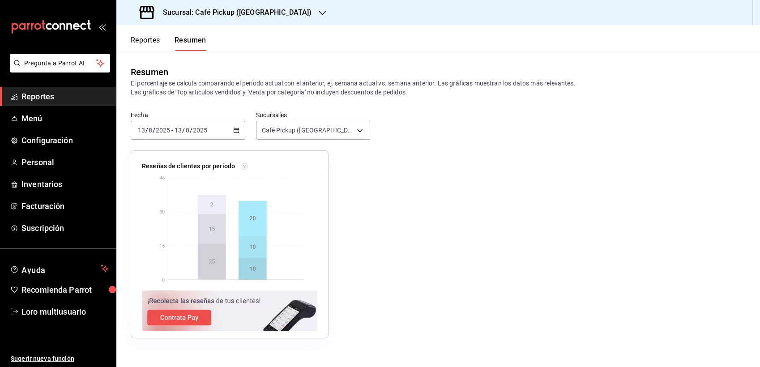
click at [188, 134] on div "[DATE] [DATE] - [DATE] [DATE]" at bounding box center [188, 130] width 115 height 19
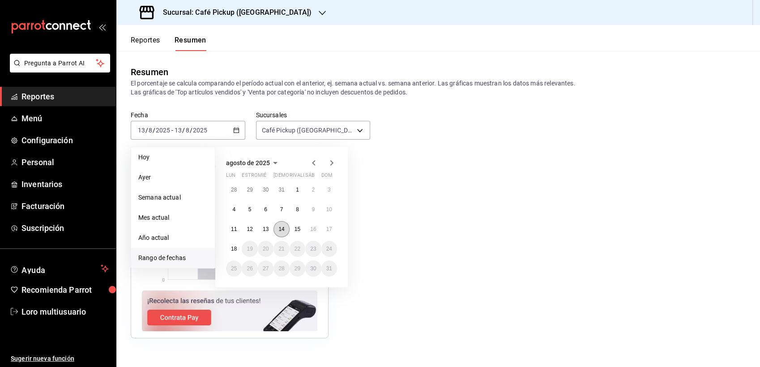
click at [285, 226] on button "14" at bounding box center [282, 229] width 16 height 16
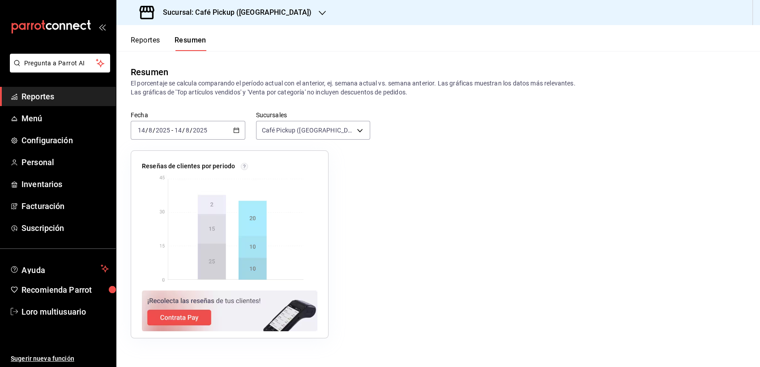
click at [190, 128] on span "/" at bounding box center [191, 130] width 3 height 7
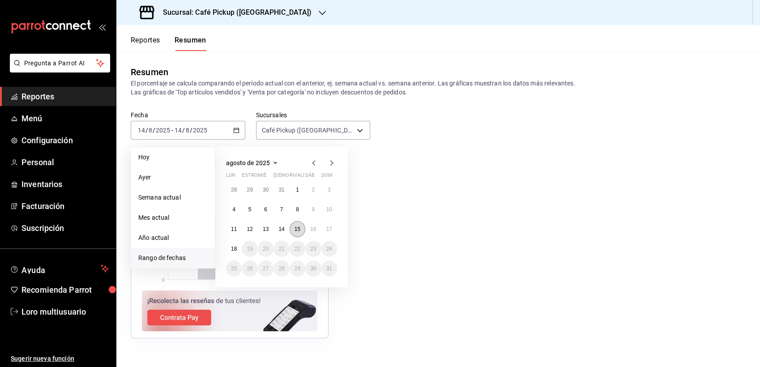
click at [299, 231] on abbr "15" at bounding box center [298, 229] width 6 height 6
